Goal: Communication & Community: Participate in discussion

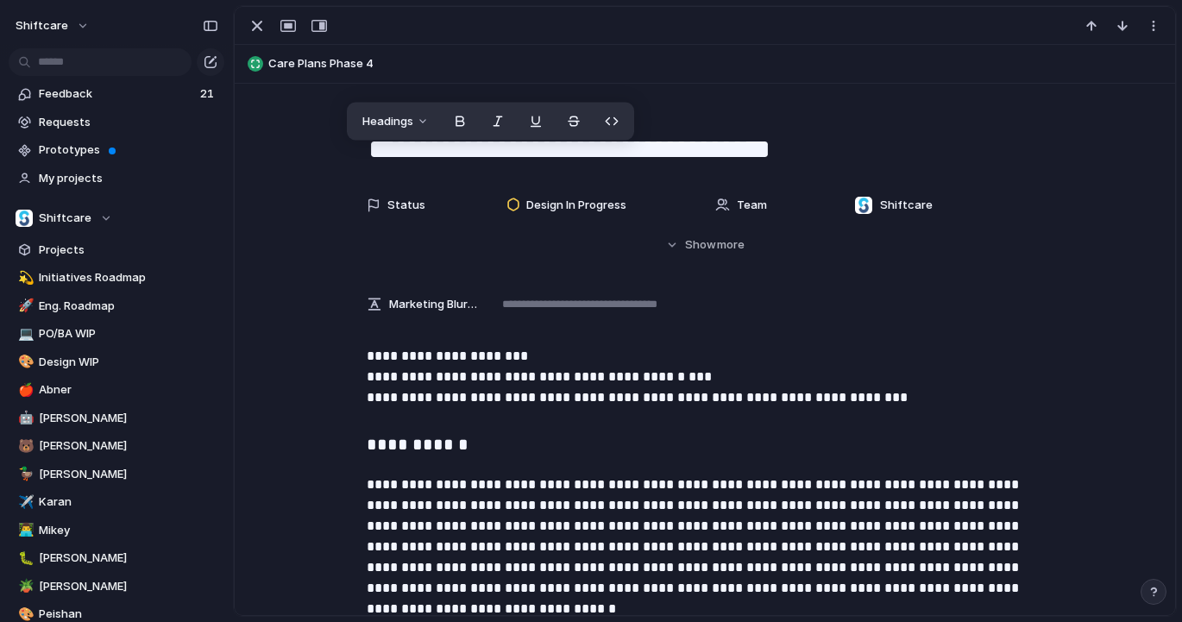
scroll to position [1583, 0]
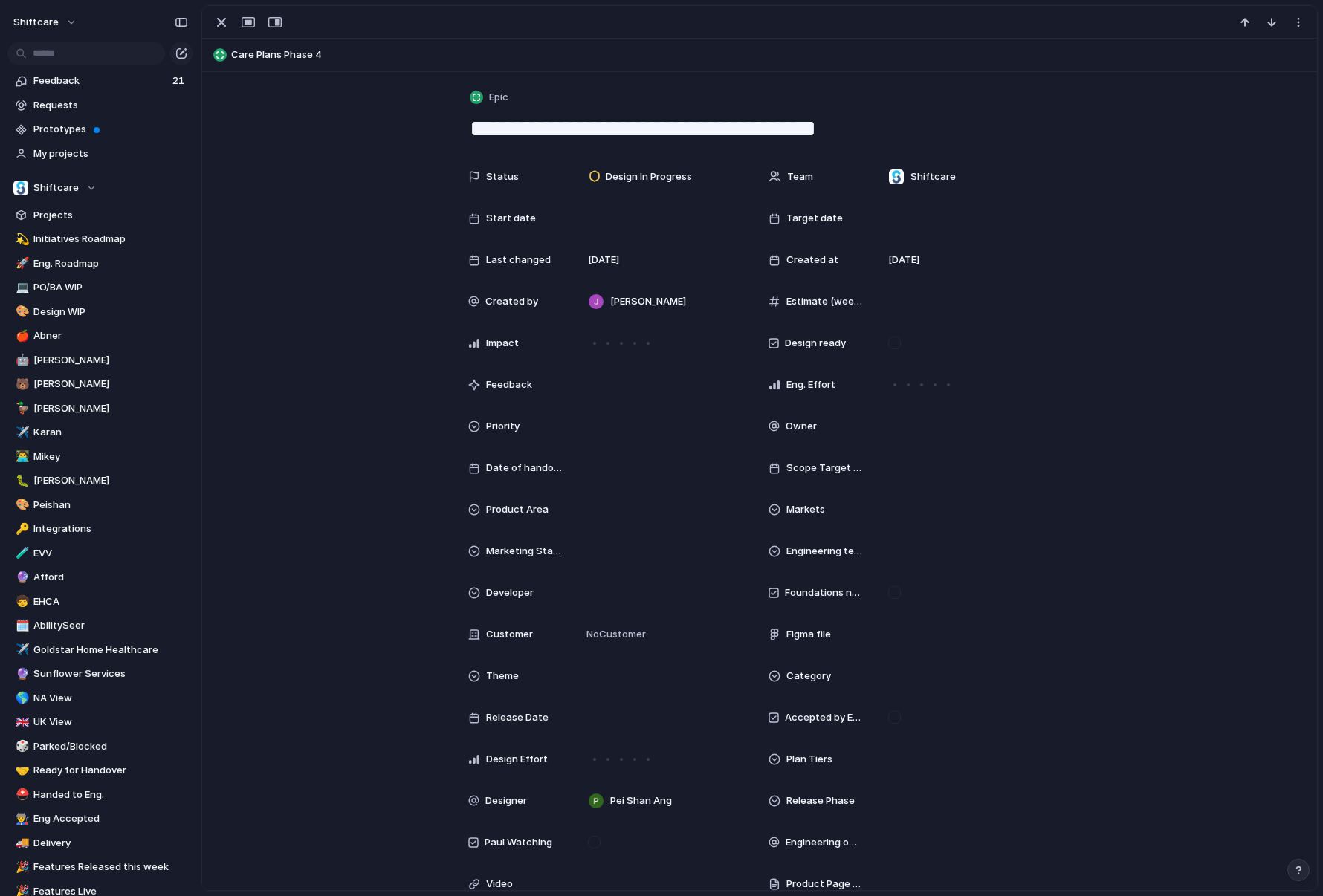
scroll to position [3026, 0]
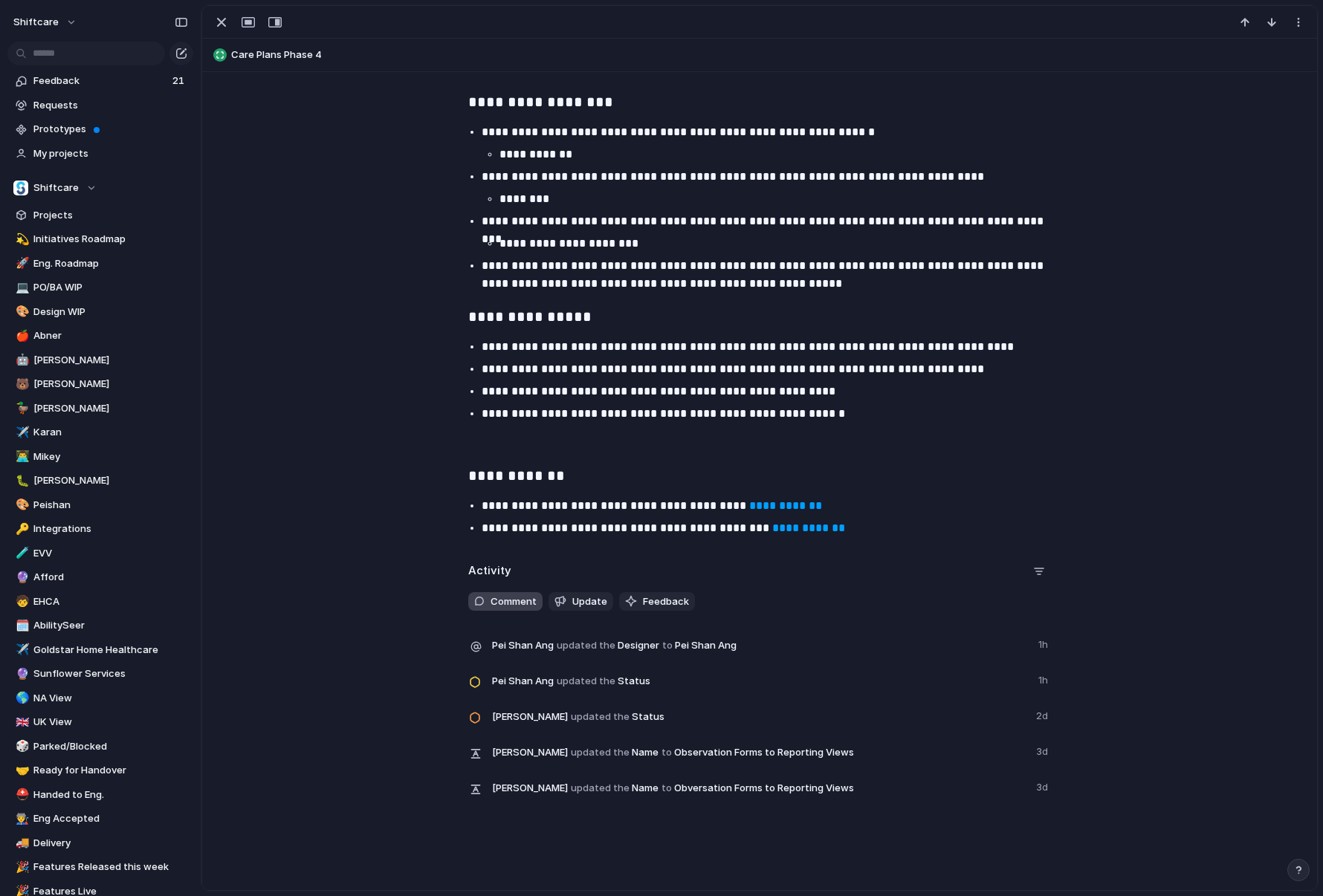
click at [526, 604] on span "Comment" at bounding box center [513, 601] width 46 height 15
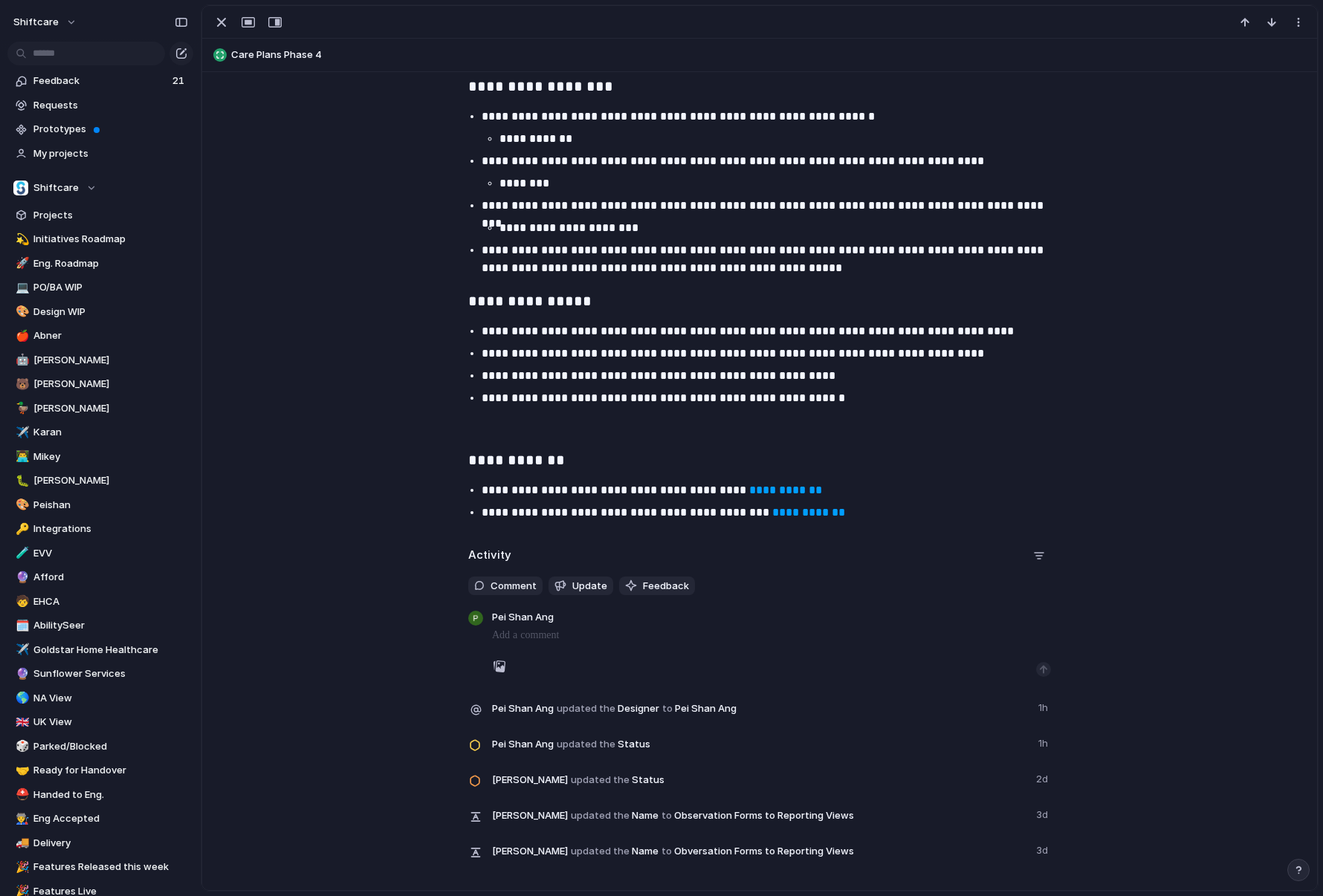
scroll to position [3042, 0]
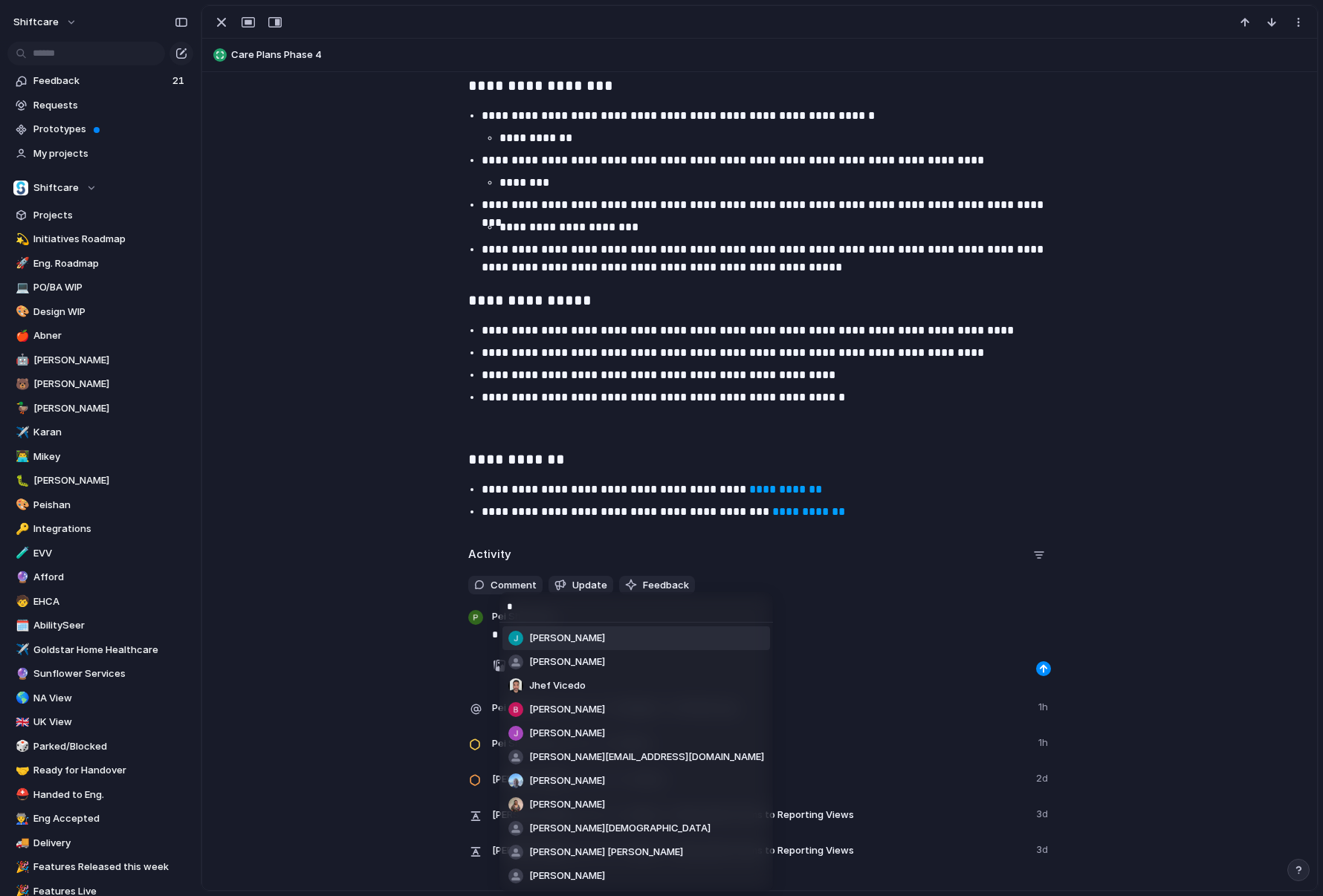
type input "**"
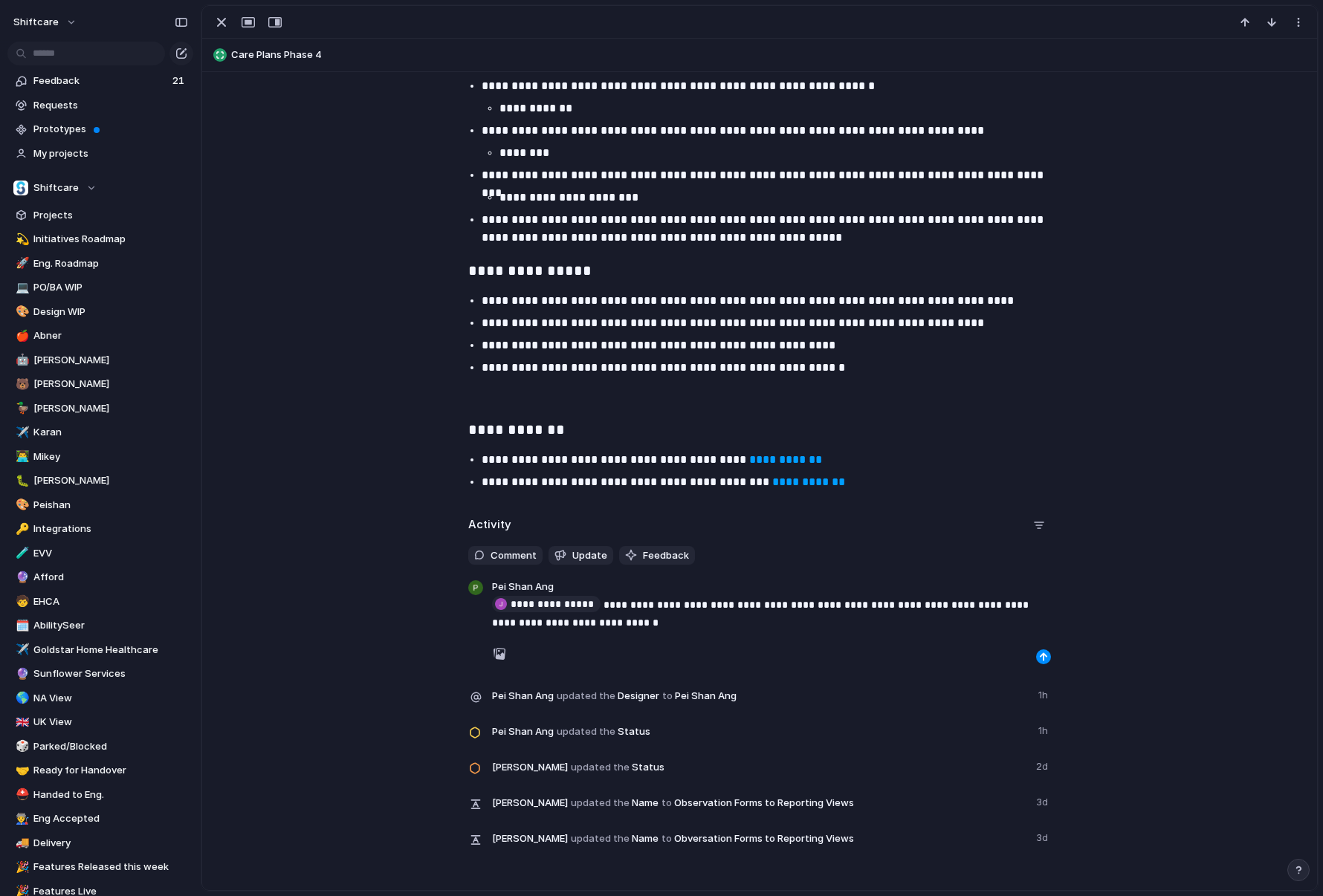
scroll to position [3074, 0]
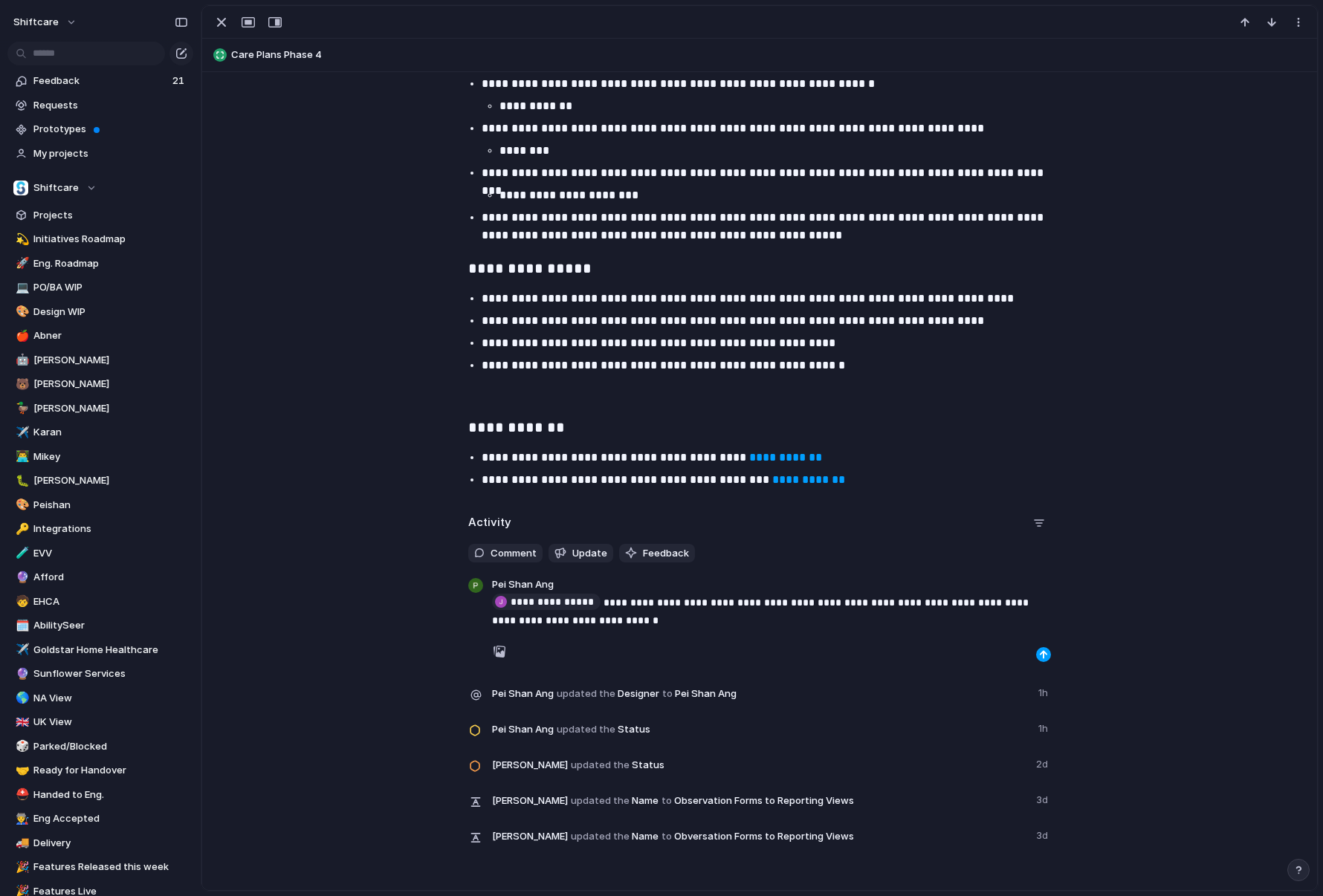
click at [1040, 652] on div "button" at bounding box center [1044, 655] width 9 height 9
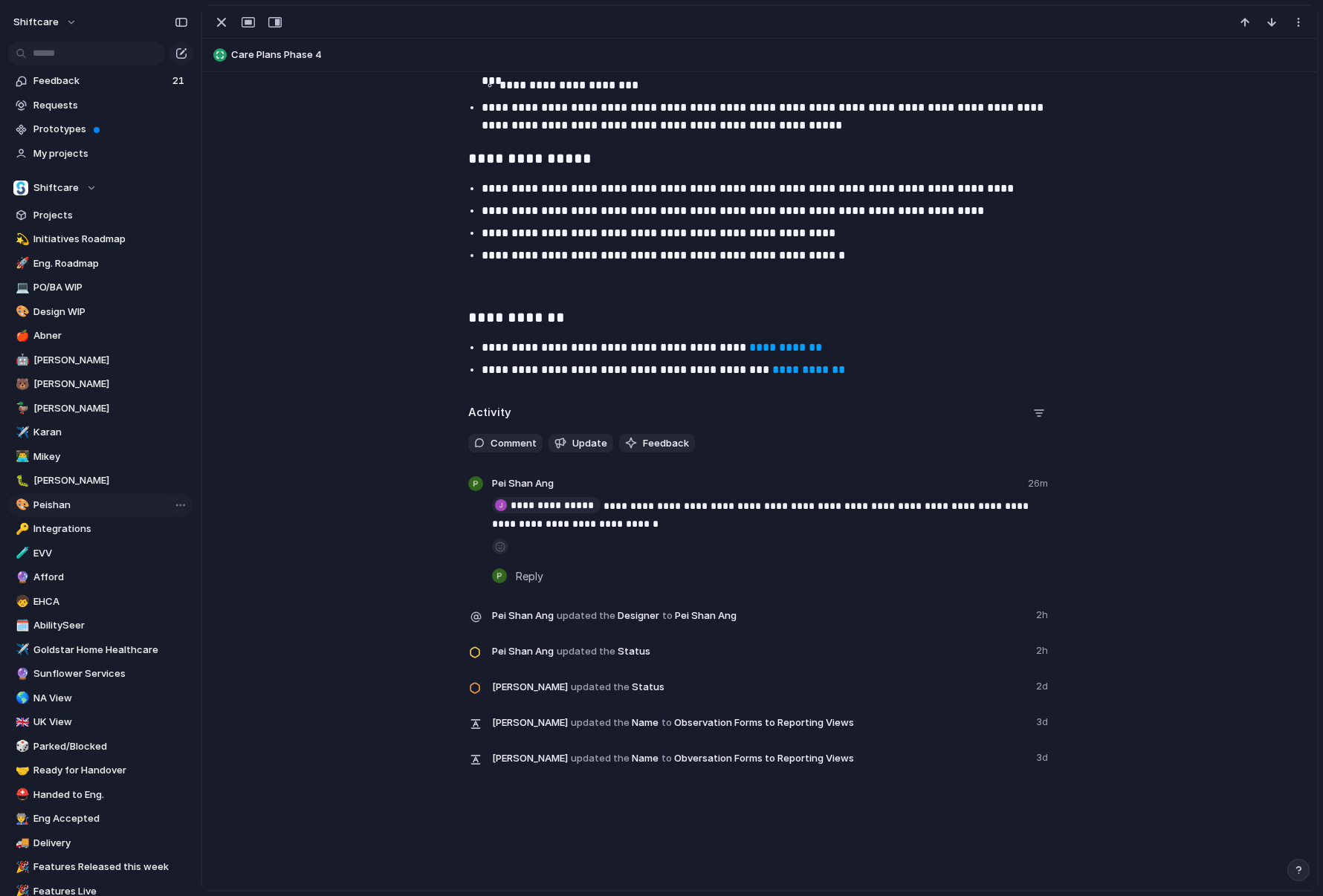
scroll to position [247, 0]
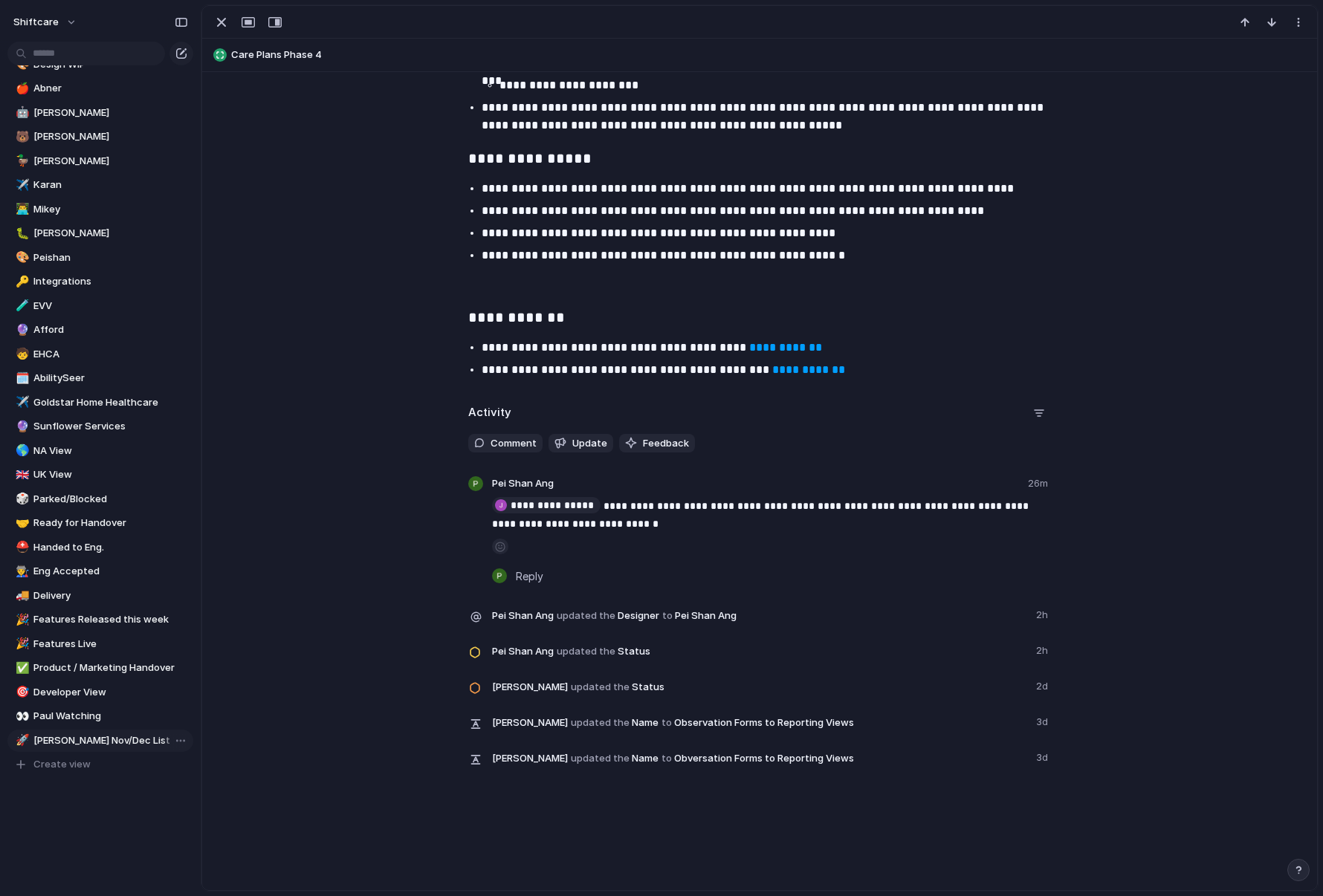
click at [110, 740] on span "[PERSON_NAME] Nov/Dec List" at bounding box center [110, 740] width 154 height 15
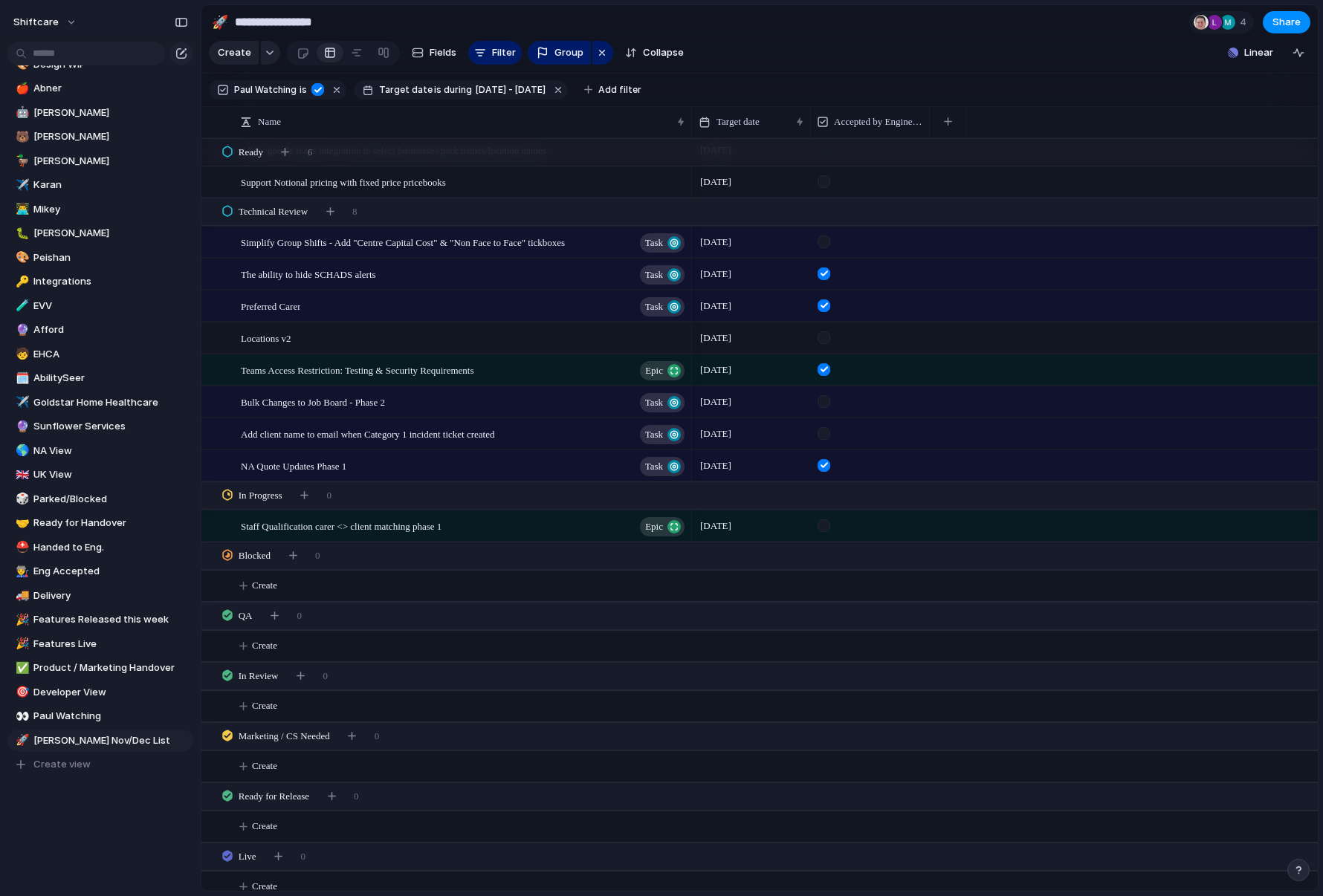
scroll to position [727, 0]
